Goal: Task Accomplishment & Management: Complete application form

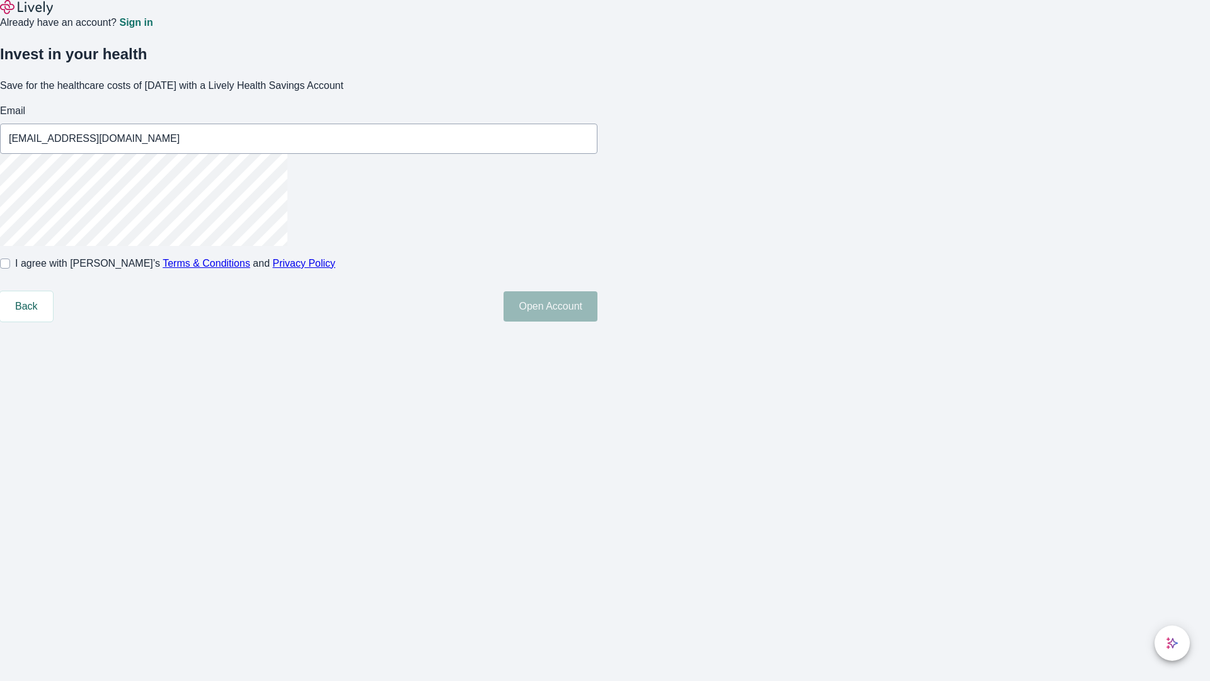
click at [10, 269] on input "I agree with Lively’s Terms & Conditions and Privacy Policy" at bounding box center [5, 263] width 10 height 10
checkbox input "true"
click at [598, 322] on button "Open Account" at bounding box center [551, 306] width 94 height 30
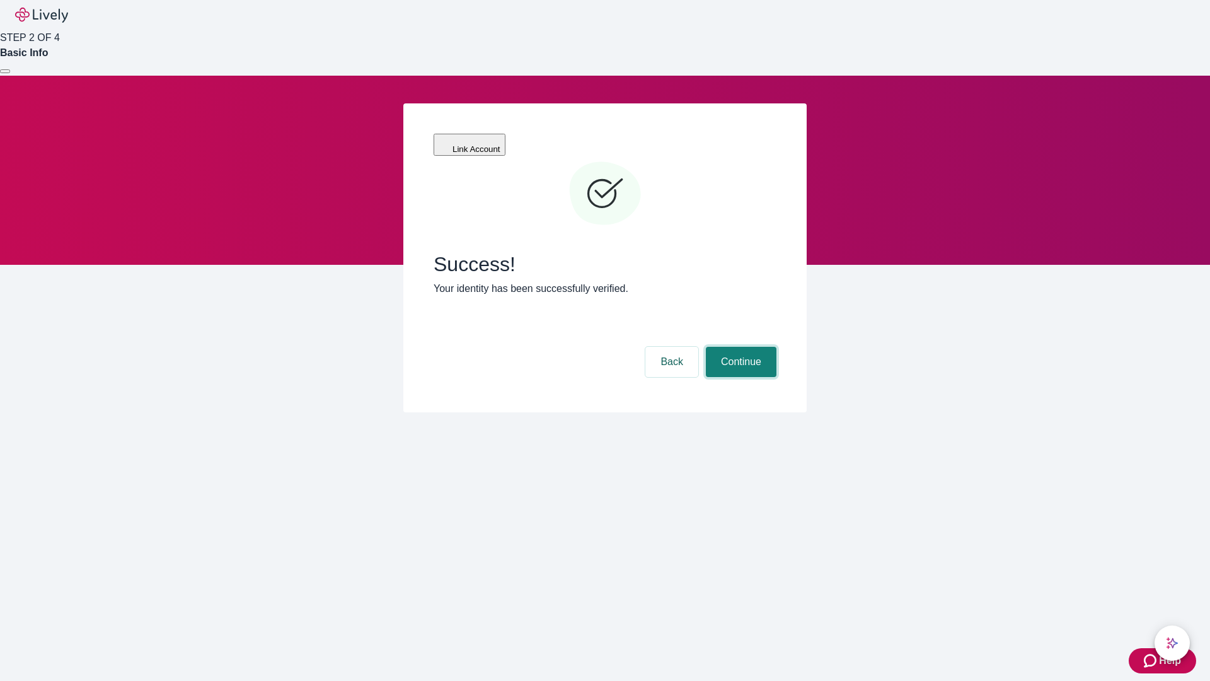
click at [740, 347] on button "Continue" at bounding box center [741, 362] width 71 height 30
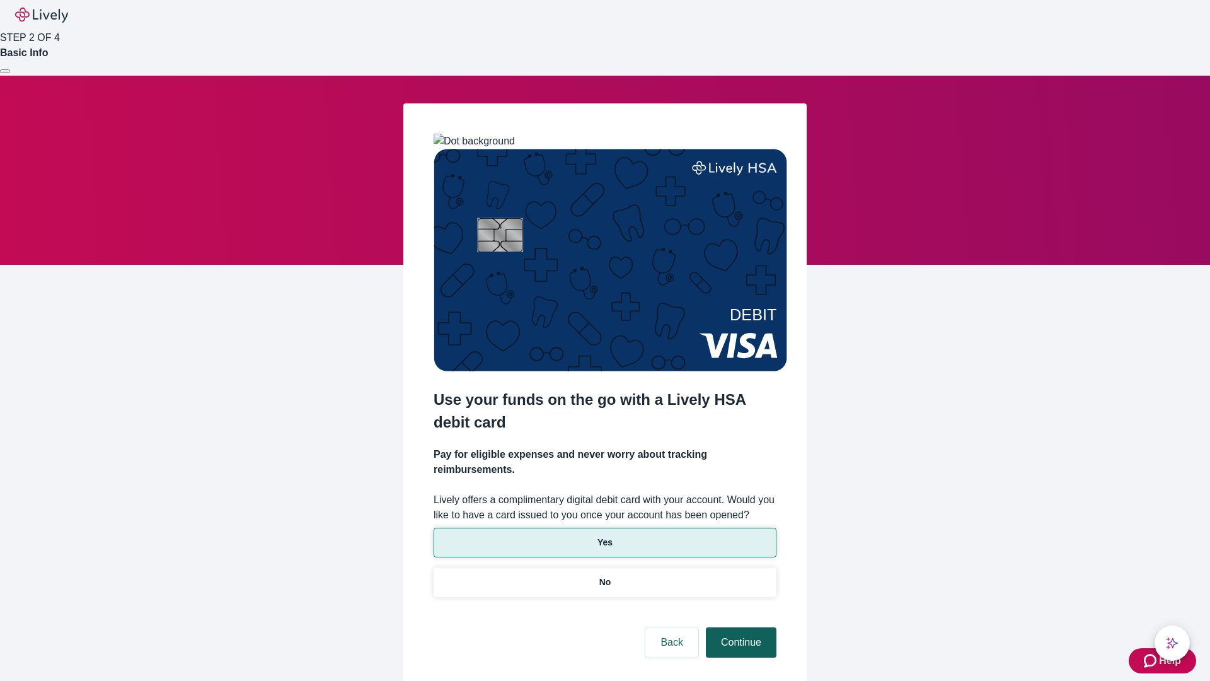
click at [605, 536] on p "Yes" at bounding box center [605, 542] width 15 height 13
click at [740, 627] on button "Continue" at bounding box center [741, 642] width 71 height 30
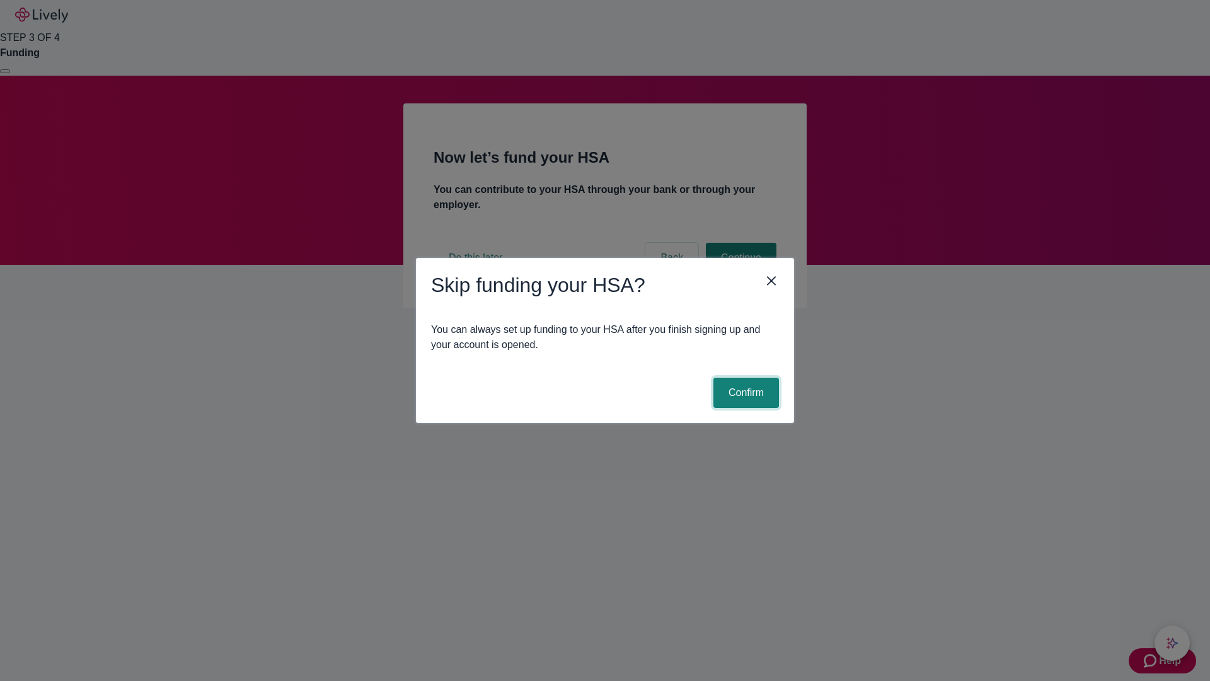
click at [745, 393] on button "Confirm" at bounding box center [747, 393] width 66 height 30
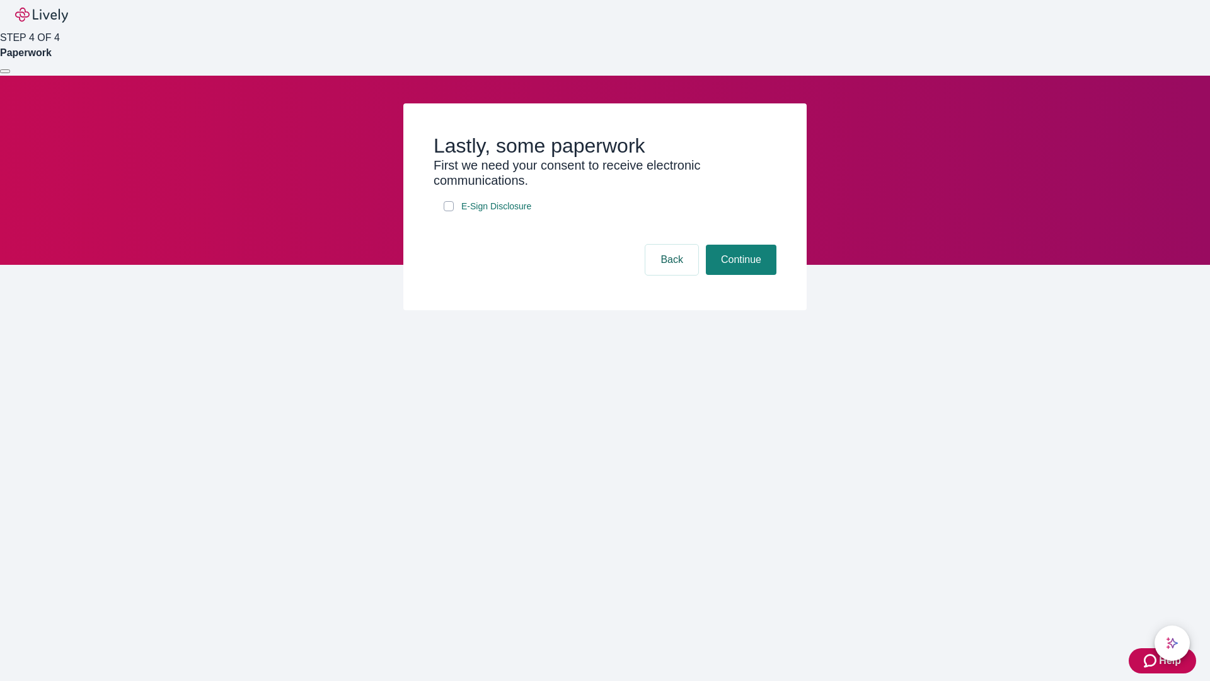
click at [449, 211] on input "E-Sign Disclosure" at bounding box center [449, 206] width 10 height 10
checkbox input "true"
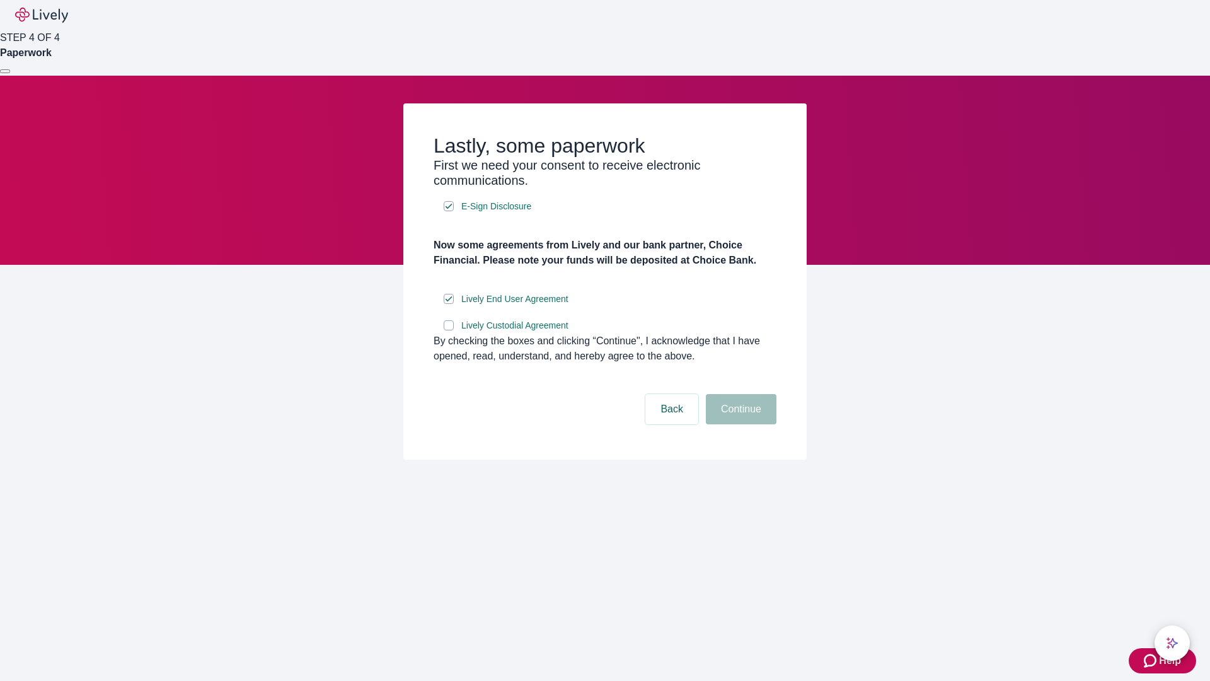
click at [449, 330] on input "Lively Custodial Agreement" at bounding box center [449, 325] width 10 height 10
checkbox input "true"
click at [740, 424] on button "Continue" at bounding box center [741, 409] width 71 height 30
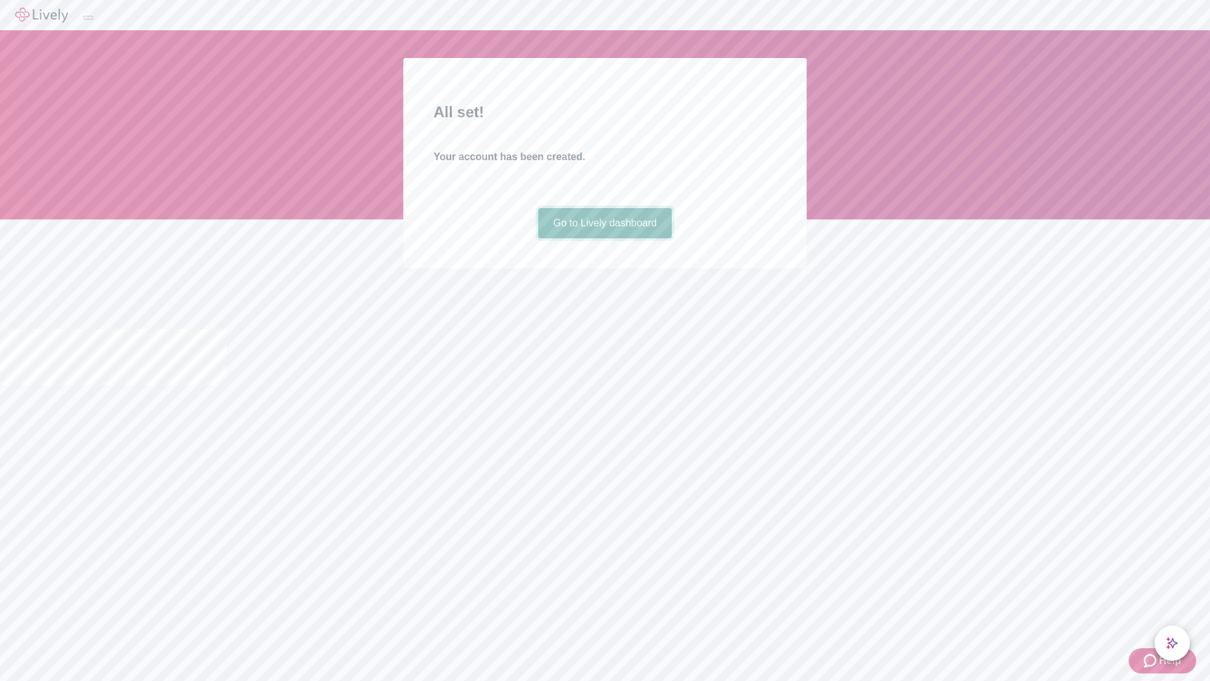
click at [605, 238] on link "Go to Lively dashboard" at bounding box center [605, 223] width 134 height 30
